Goal: Task Accomplishment & Management: Use online tool/utility

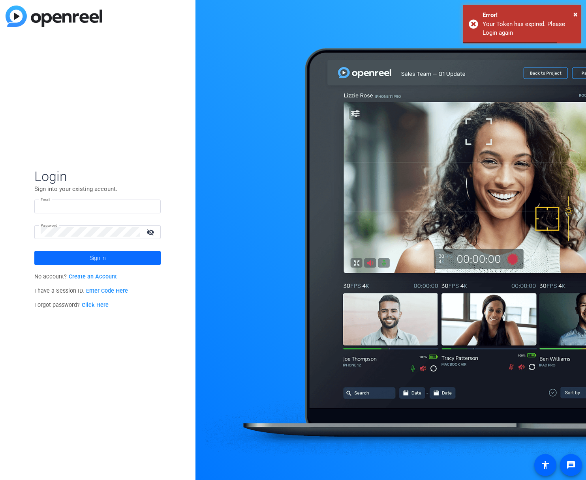
type input "[PERSON_NAME][EMAIL_ADDRESS][PERSON_NAME][DOMAIN_NAME]"
click at [118, 260] on span at bounding box center [97, 258] width 126 height 19
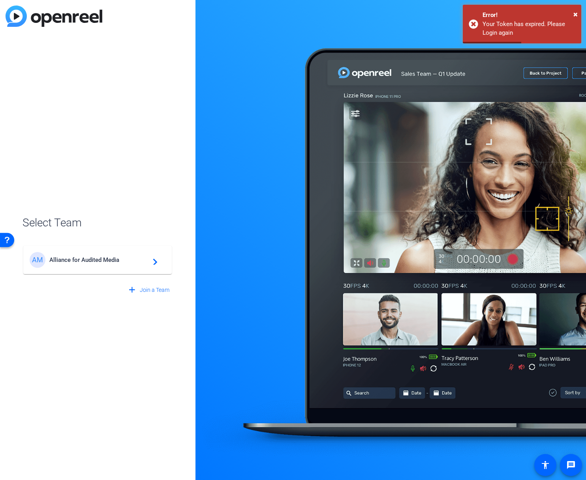
click at [118, 259] on span "Alliance for Audited Media" at bounding box center [98, 259] width 99 height 7
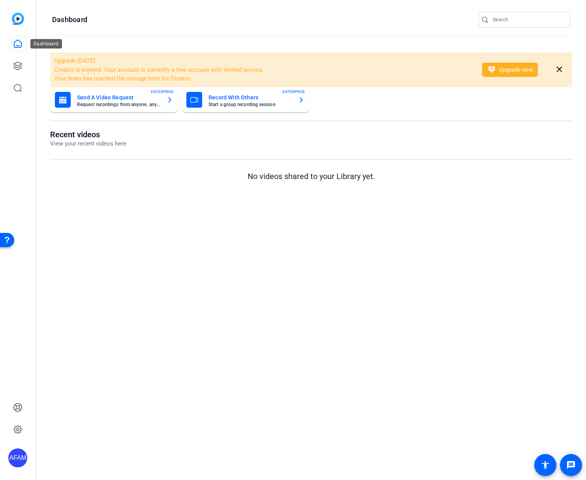
click at [19, 45] on icon at bounding box center [17, 43] width 9 height 9
click at [19, 63] on icon at bounding box center [17, 65] width 9 height 9
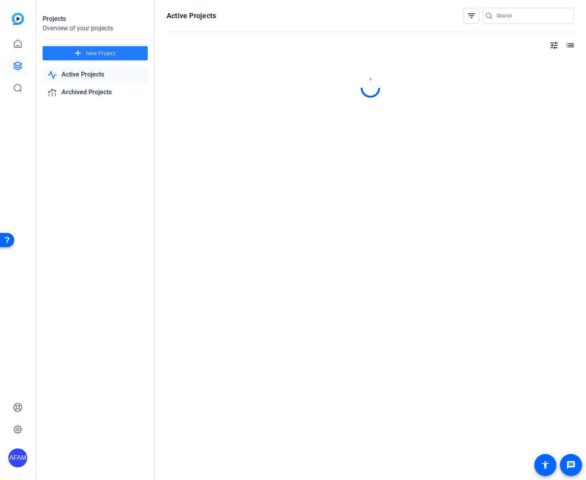
click at [137, 52] on span at bounding box center [95, 53] width 105 height 19
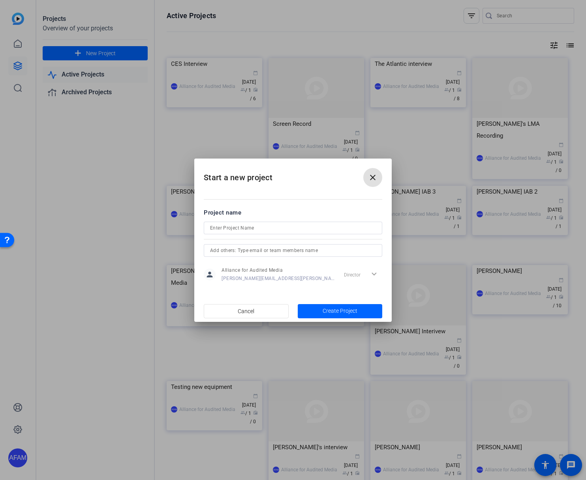
click at [235, 228] on input at bounding box center [293, 227] width 166 height 9
type input "John Capano"
click at [352, 311] on span "Create Project" at bounding box center [339, 311] width 35 height 8
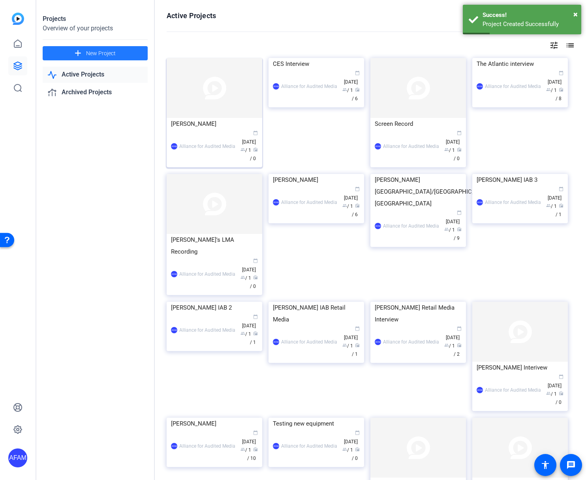
click at [197, 94] on img at bounding box center [214, 88] width 95 height 60
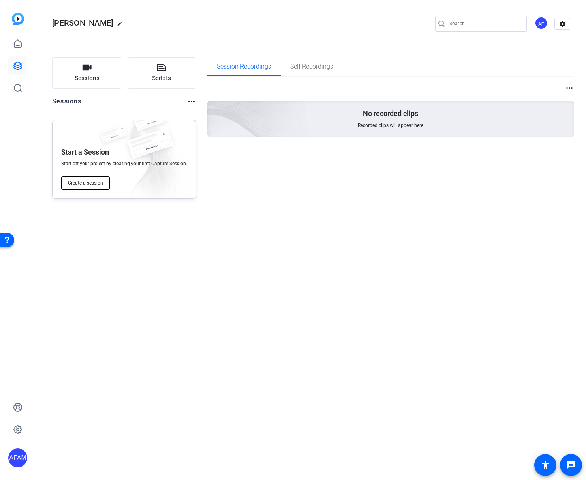
click at [102, 182] on span "Create a session" at bounding box center [85, 183] width 35 height 6
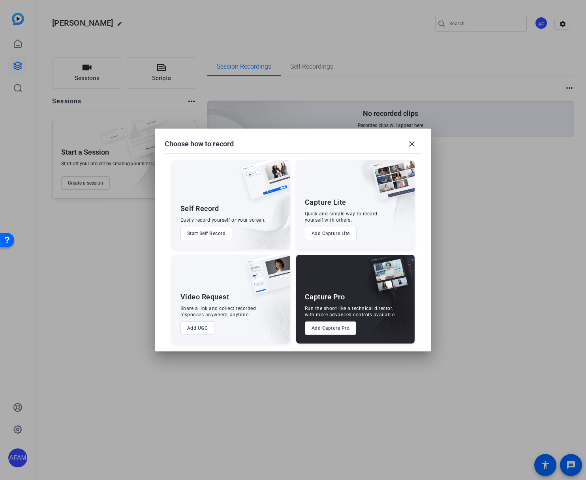
click at [340, 234] on button "Add Capture Lite" at bounding box center [331, 233] width 52 height 13
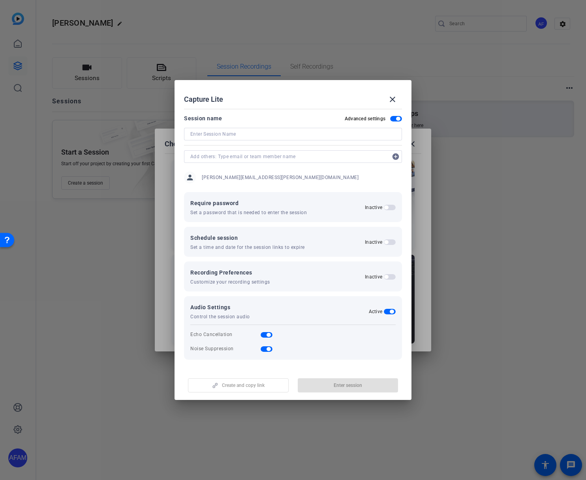
click at [242, 137] on input at bounding box center [292, 133] width 205 height 9
type input "[PERSON_NAME] Interview"
click at [342, 385] on span "Enter session" at bounding box center [347, 385] width 28 height 6
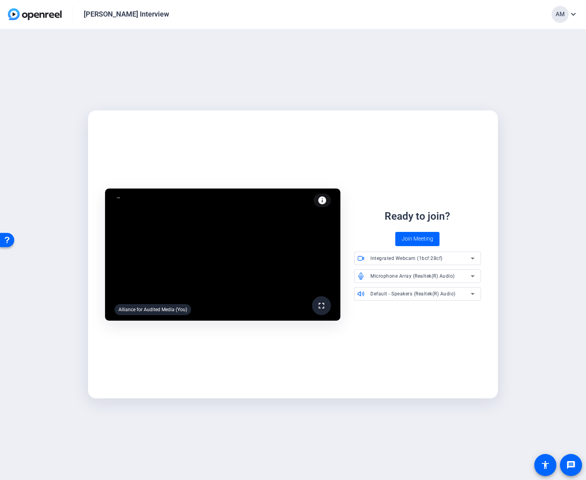
click at [420, 242] on span "Join Meeting" at bounding box center [417, 239] width 32 height 8
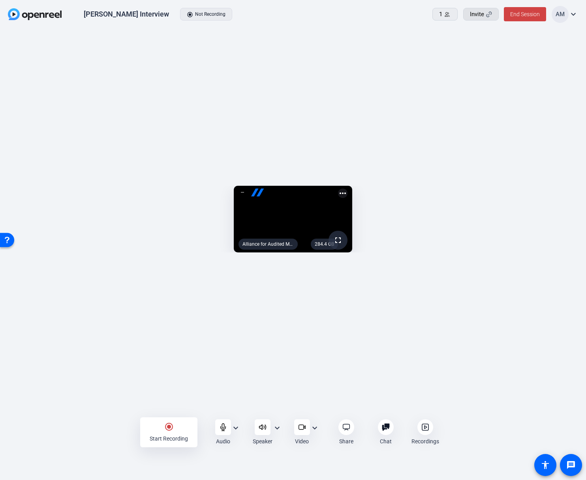
click at [490, 15] on icon at bounding box center [489, 14] width 6 height 6
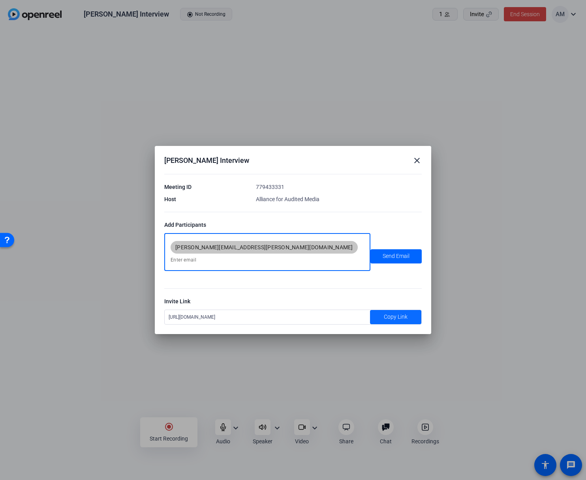
click at [391, 316] on span "Copy Link" at bounding box center [396, 317] width 24 height 8
